Goal: Task Accomplishment & Management: Complete application form

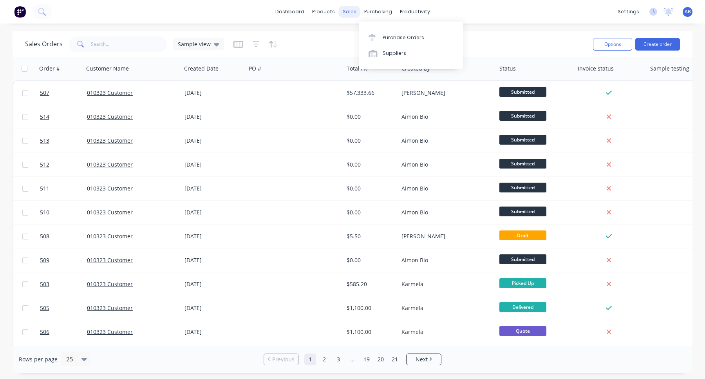
scroll to position [0, 124]
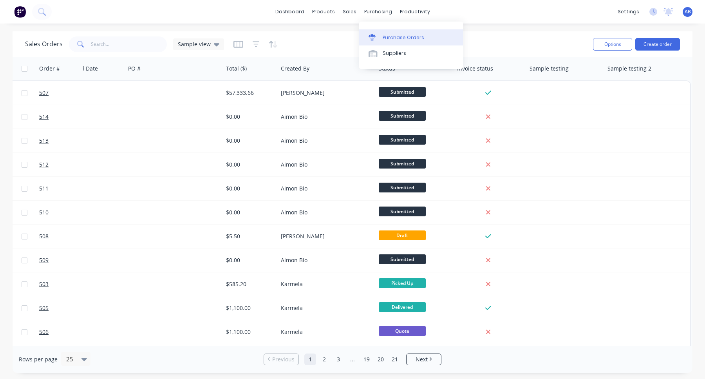
click at [400, 41] on link "Purchase Orders" at bounding box center [411, 37] width 104 height 16
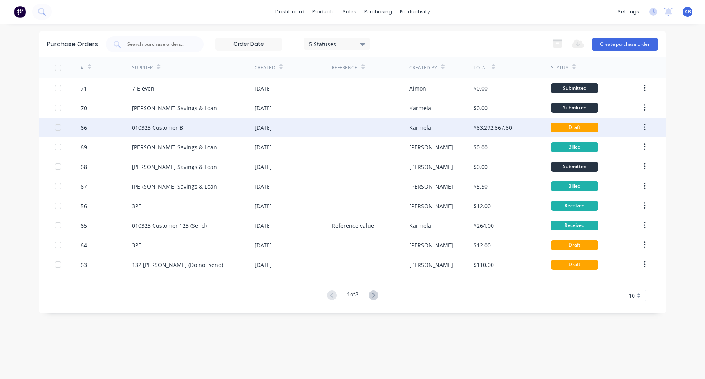
click at [328, 123] on div "27 Feb 2025" at bounding box center [292, 127] width 77 height 20
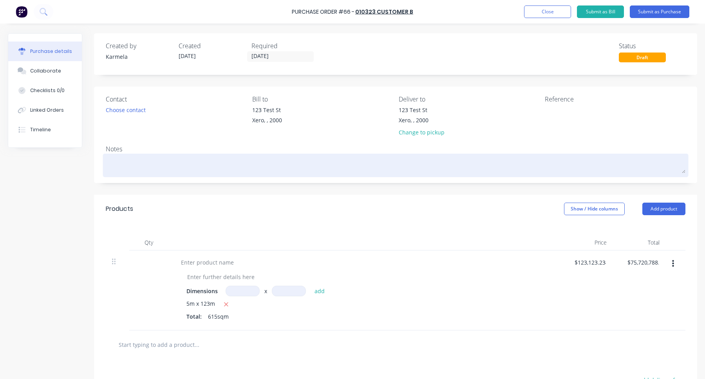
click at [179, 168] on textarea at bounding box center [395, 164] width 579 height 18
type textarea "x"
type textarea "S"
type textarea "x"
type textarea "Sa"
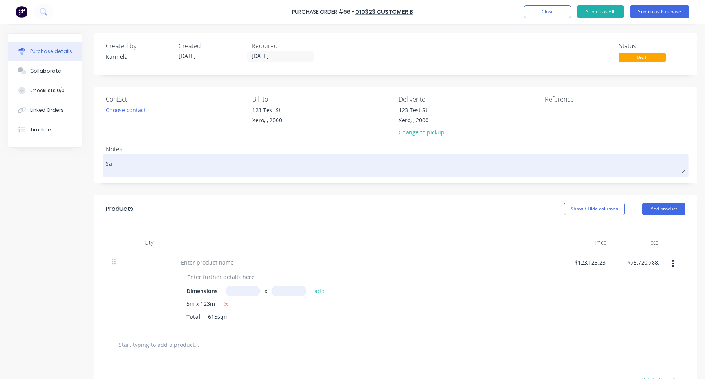
type textarea "x"
type textarea "Sam"
type textarea "x"
type textarea "Samp"
type textarea "x"
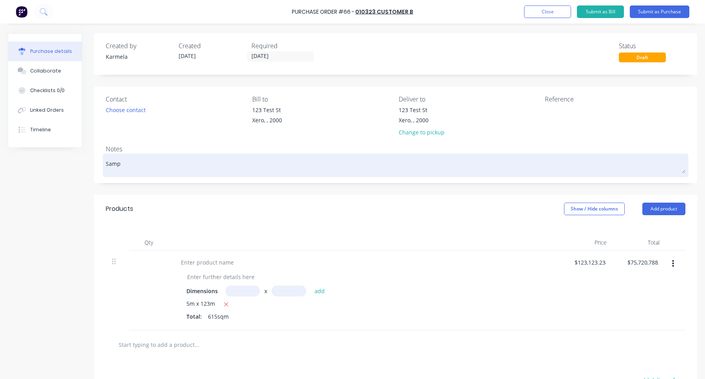
type textarea "Sampl"
type textarea "x"
type textarea "Sample"
type textarea "x"
type textarea "Sample"
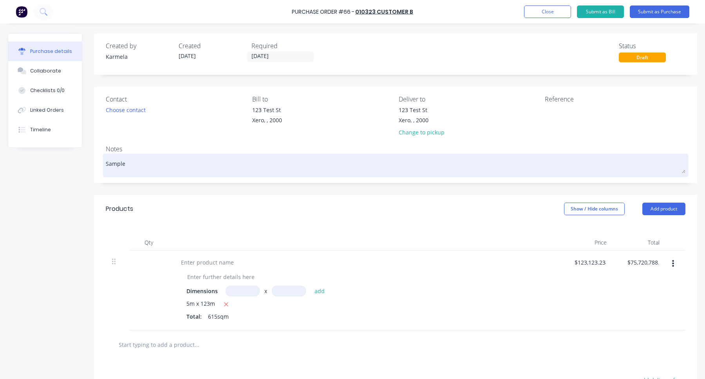
type textarea "x"
type textarea "Sample n"
type textarea "x"
type textarea "Sample no"
type textarea "x"
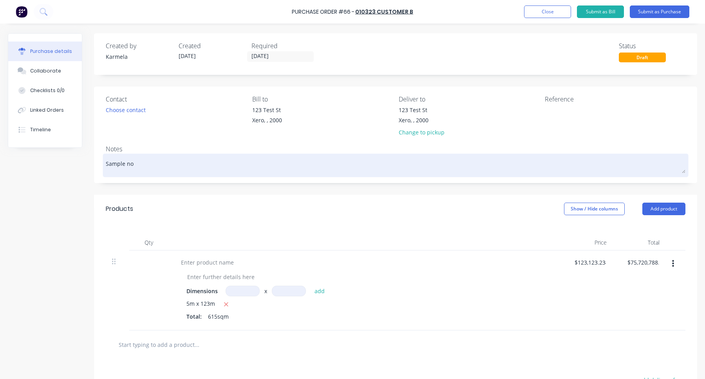
type textarea "Sample not"
type textarea "x"
type textarea "Sample note"
type textarea "x"
type textarea "Sample notes"
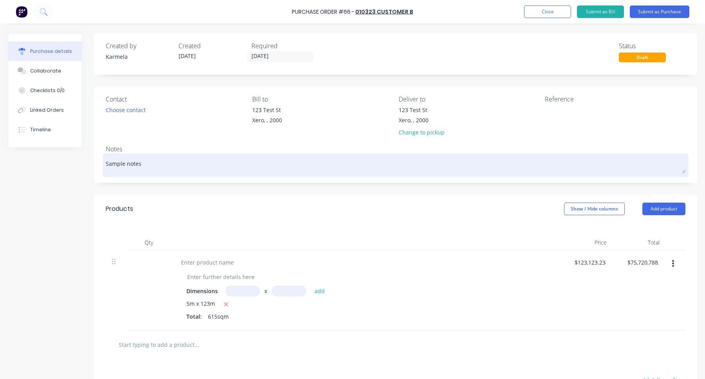
type textarea "x"
type textarea "Sample notes"
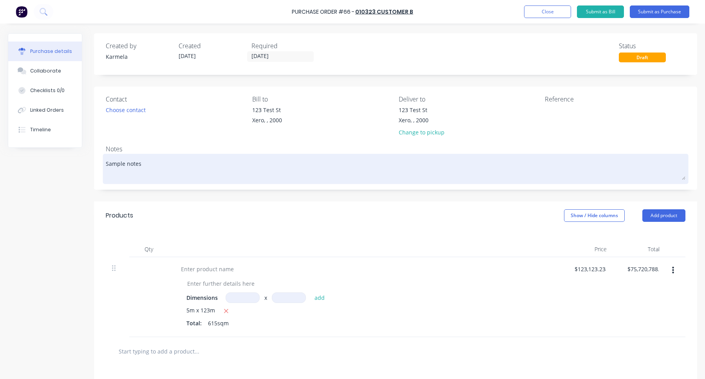
type textarea "x"
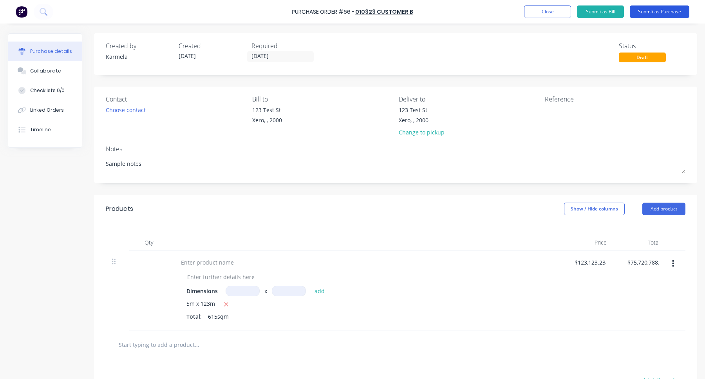
type textarea "Sample notes"
type textarea "x"
type textarea "Sample notes"
click at [652, 10] on button "Submit as Purchase" at bounding box center [659, 11] width 60 height 13
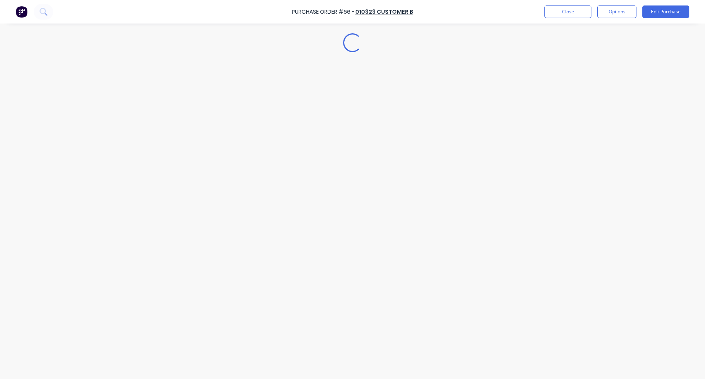
type textarea "x"
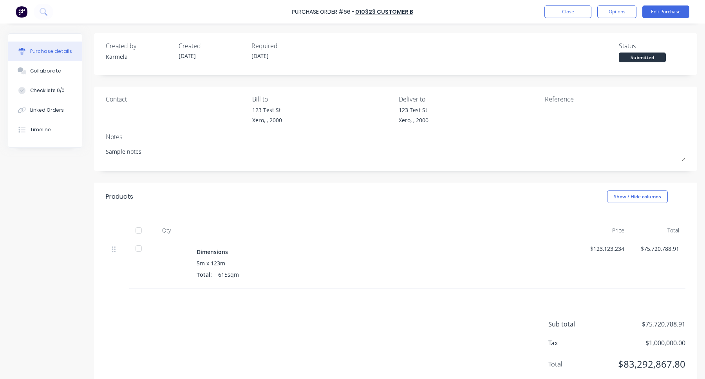
click at [399, 119] on div "123 Test St Xero, , 2000" at bounding box center [414, 115] width 30 height 18
type textarea "x"
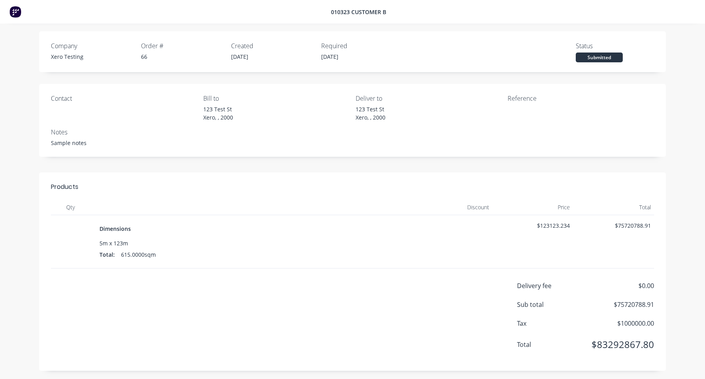
click at [293, 177] on div "Products Qty Discount Price Total Dimensions 5m x 123m Total: 615.0000sqm $ 123…" at bounding box center [352, 271] width 626 height 198
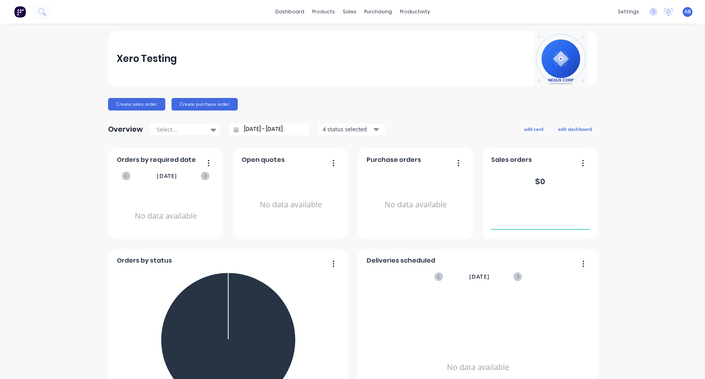
click at [687, 11] on span "AB" at bounding box center [687, 11] width 6 height 7
click at [633, 100] on button "Sign out" at bounding box center [638, 98] width 104 height 16
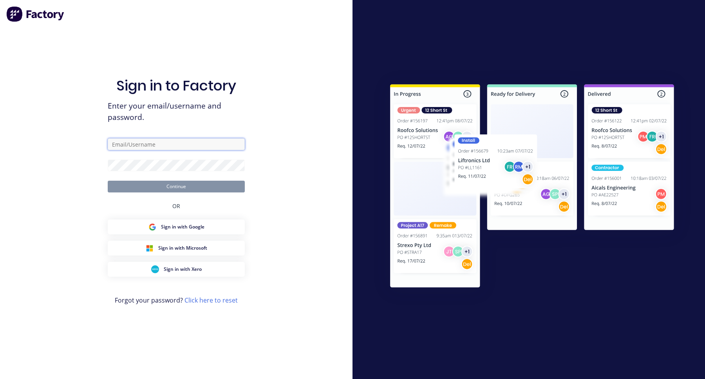
click at [179, 146] on input "text" at bounding box center [176, 144] width 137 height 12
paste input "[EMAIL_ADDRESS]"
type input "[EMAIL_ADDRESS]"
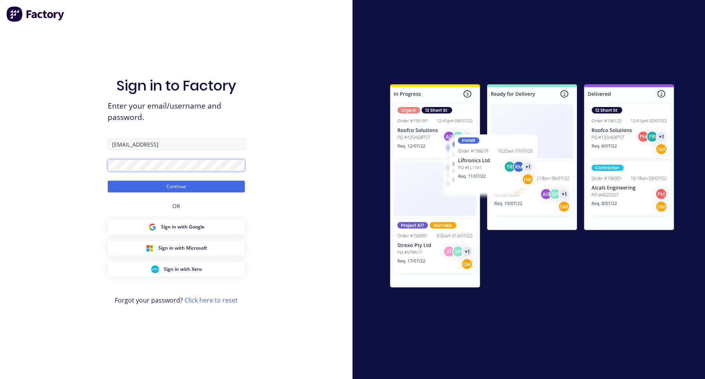
click at [108, 180] on button "Continue" at bounding box center [176, 186] width 137 height 12
